Goal: Transaction & Acquisition: Register for event/course

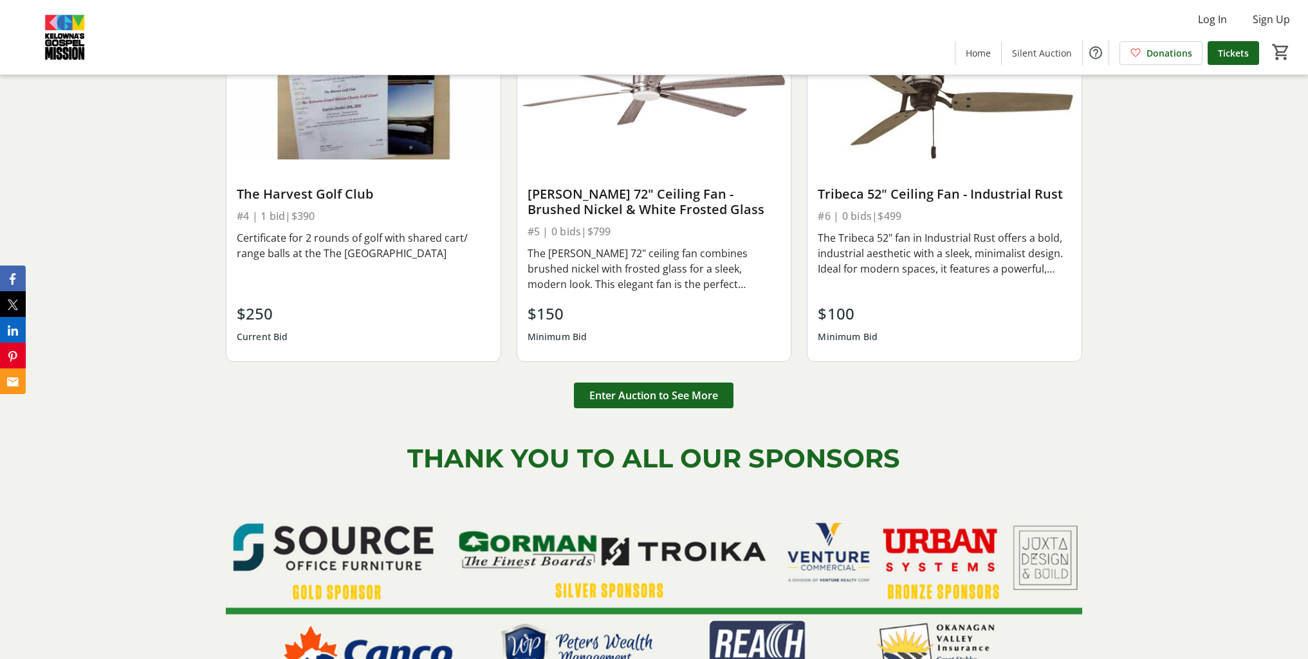
scroll to position [1995, 0]
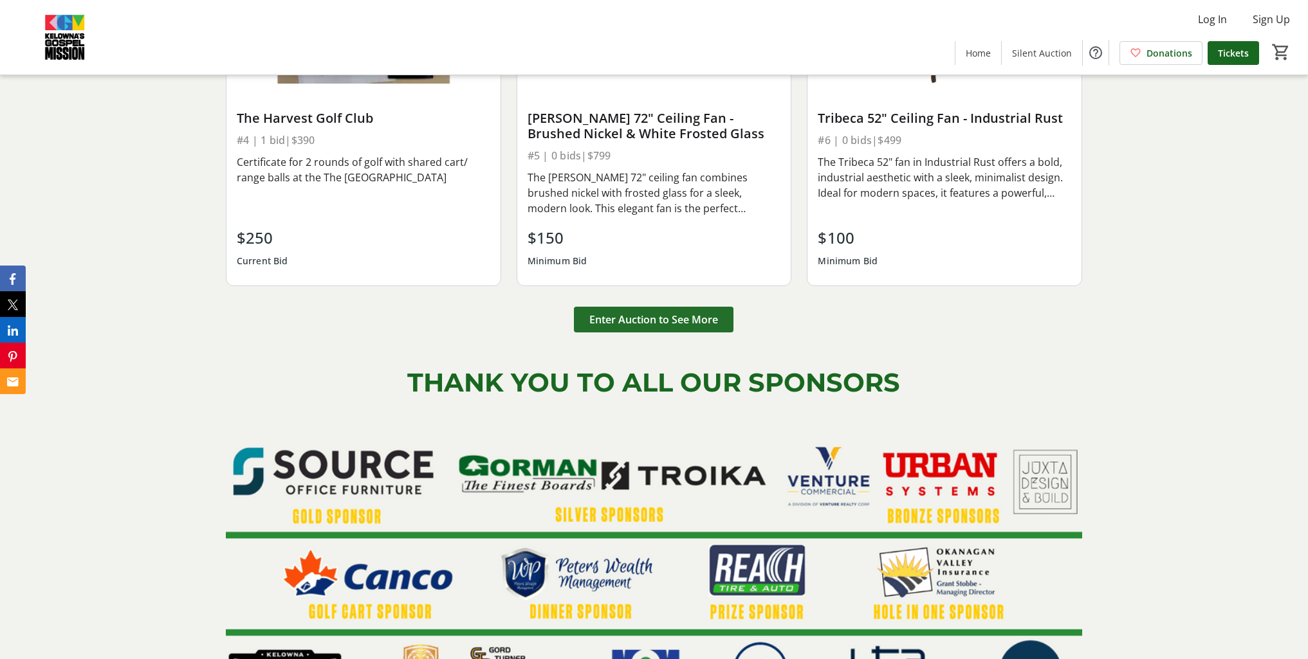
click at [658, 320] on span "Enter Auction to See More" at bounding box center [653, 319] width 129 height 15
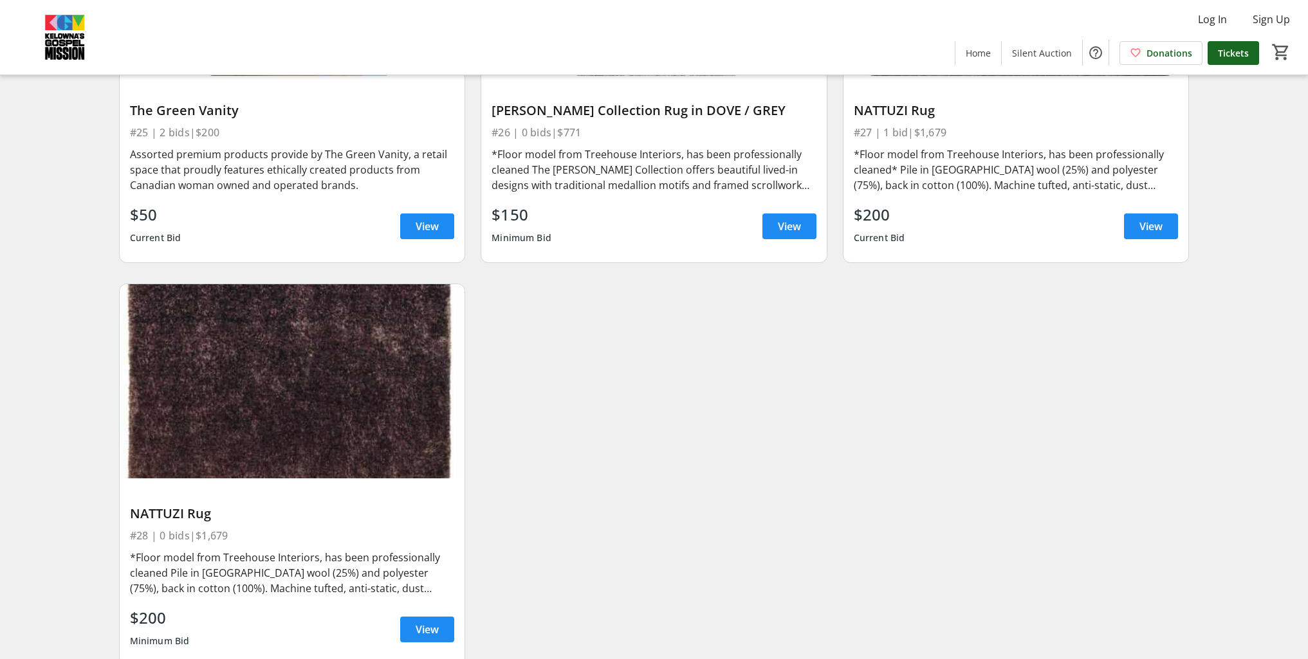
scroll to position [3571, 0]
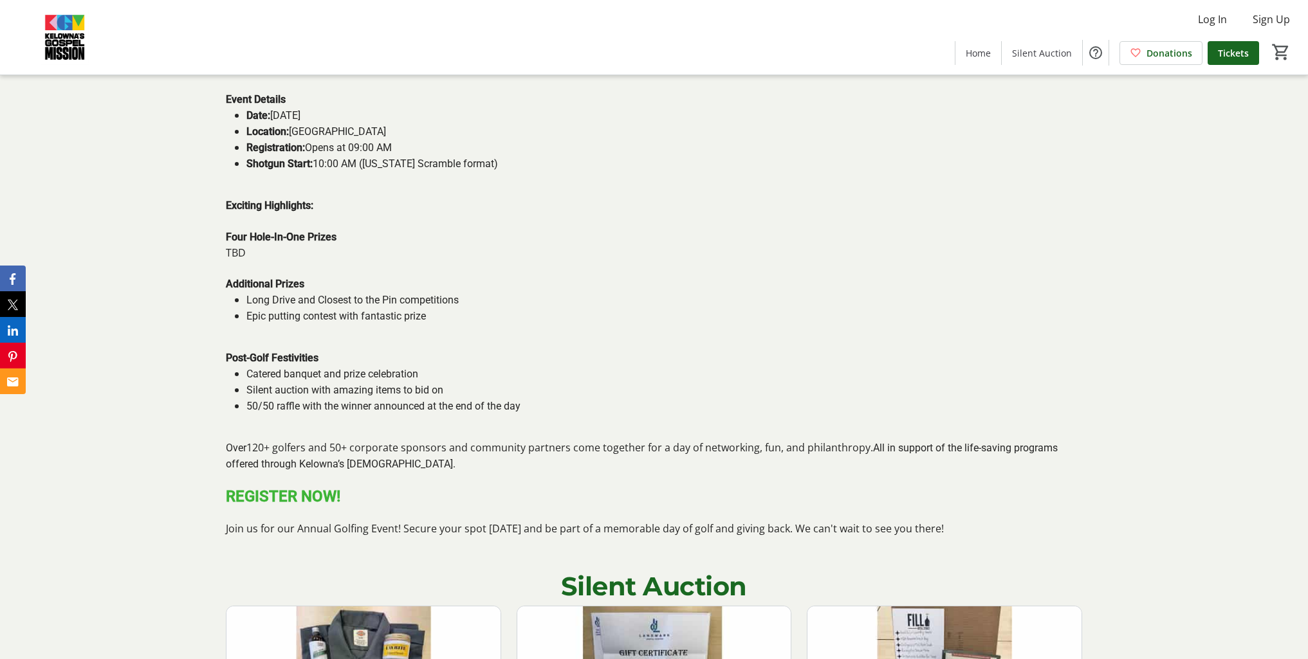
scroll to position [901, 0]
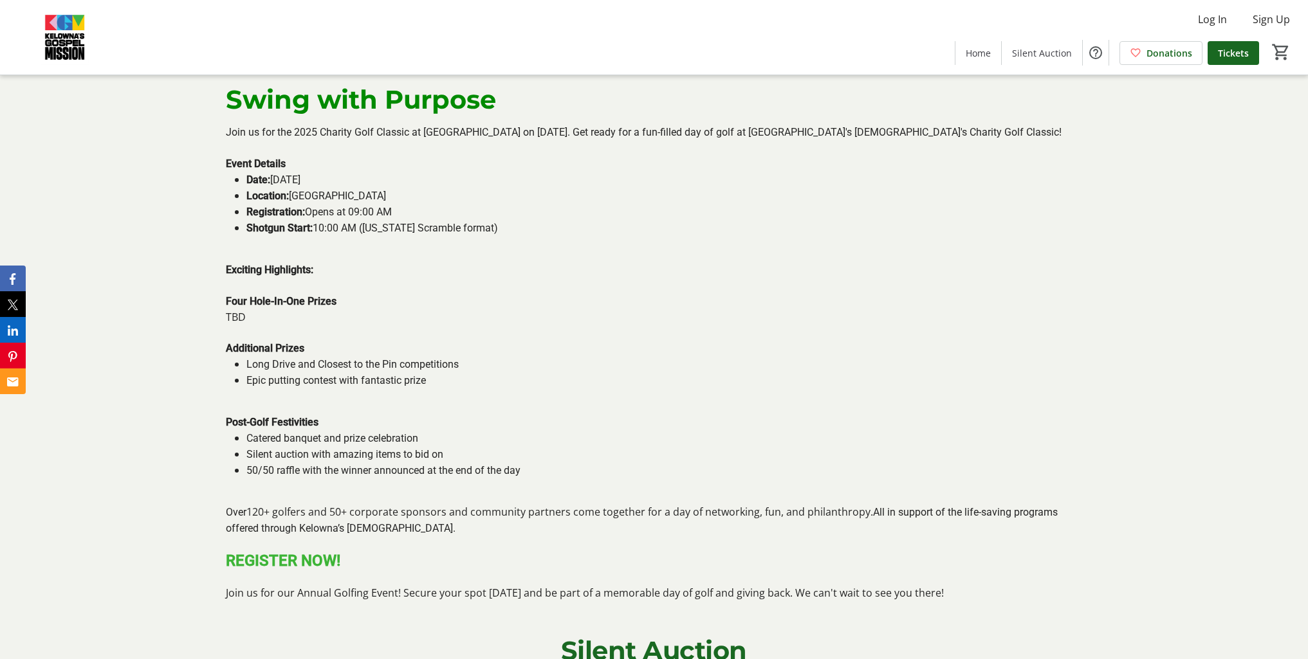
click at [202, 194] on div "2025 Charity Golf Classic Swing with Purpose Join us for the 2025 Charity Golf …" at bounding box center [654, 321] width 1308 height 590
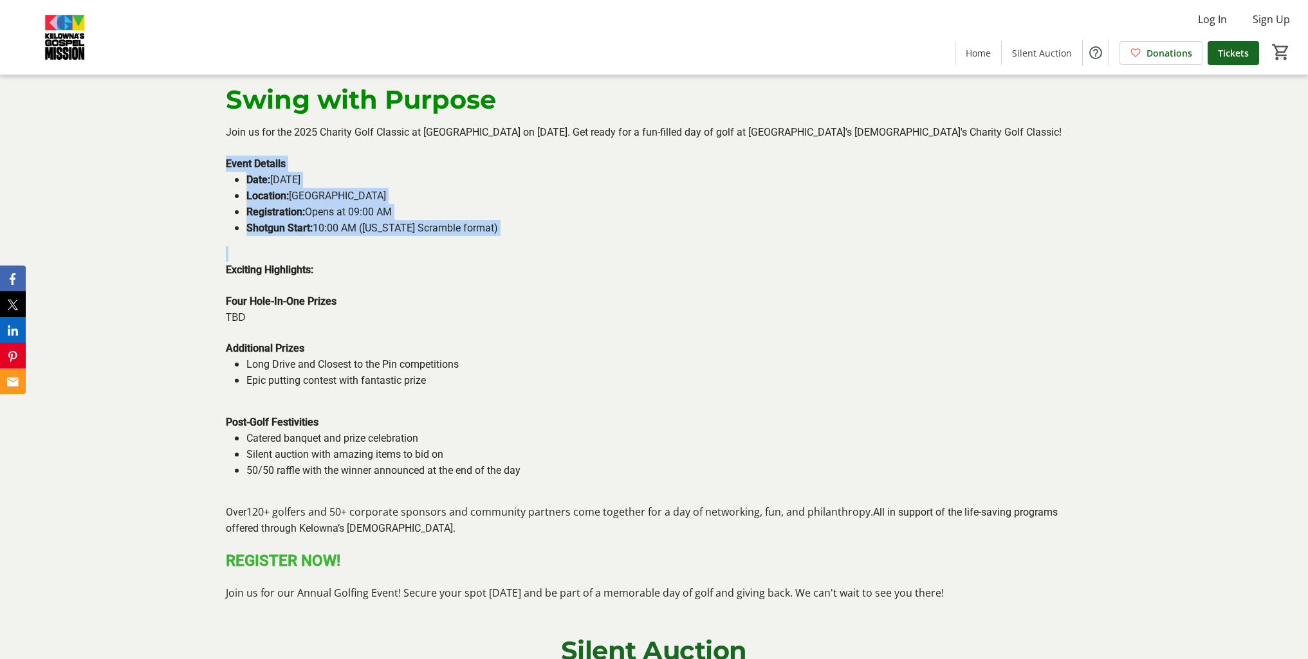
drag, startPoint x: 223, startPoint y: 160, endPoint x: 485, endPoint y: 242, distance: 274.3
click at [485, 242] on div "Join us for the 2025 Charity Golf Classic at [GEOGRAPHIC_DATA] on [DATE]. Get r…" at bounding box center [654, 362] width 872 height 477
copy div "Event Details Date: [DATE] Location: [GEOGRAPHIC_DATA] Registration: Opens at 0…"
